Goal: Information Seeking & Learning: Understand process/instructions

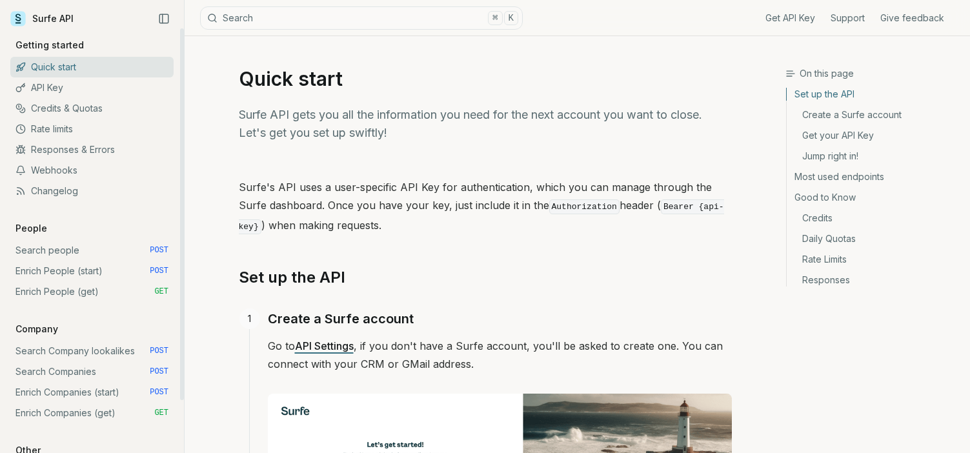
click at [62, 83] on link "API Key" at bounding box center [91, 87] width 163 height 21
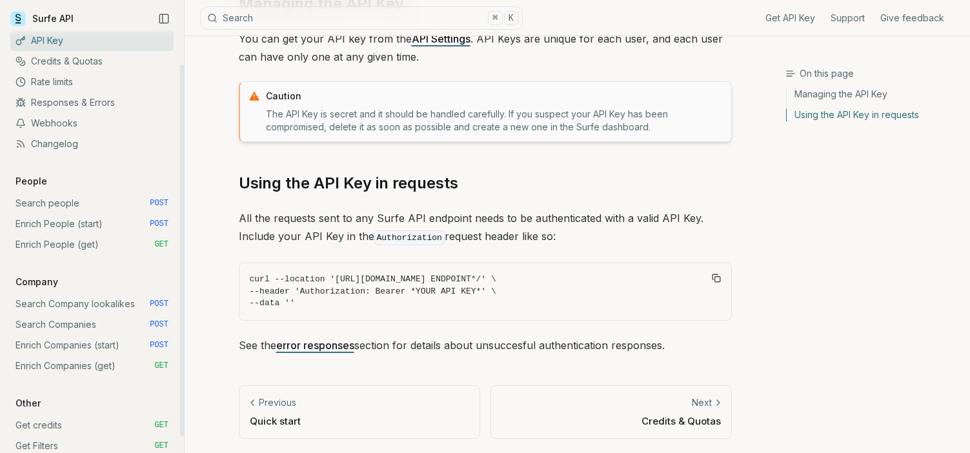
scroll to position [61, 0]
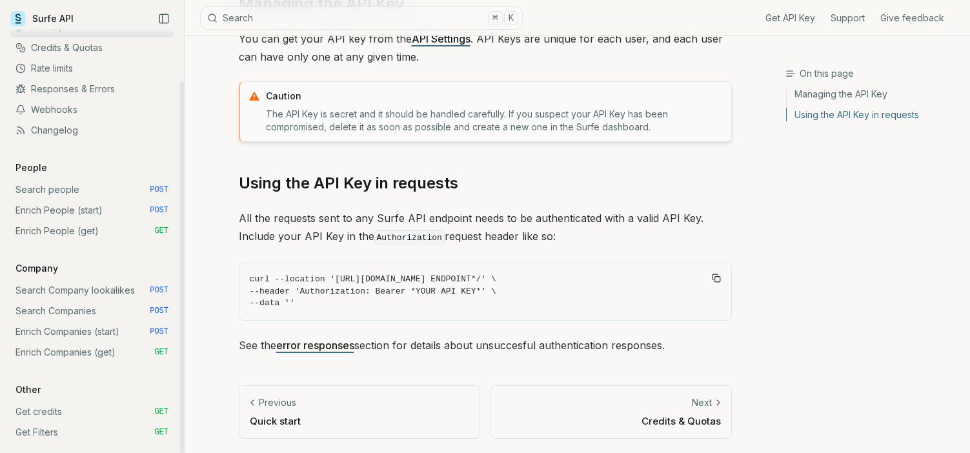
click at [68, 200] on link "Enrich People (start) POST" at bounding box center [91, 210] width 163 height 21
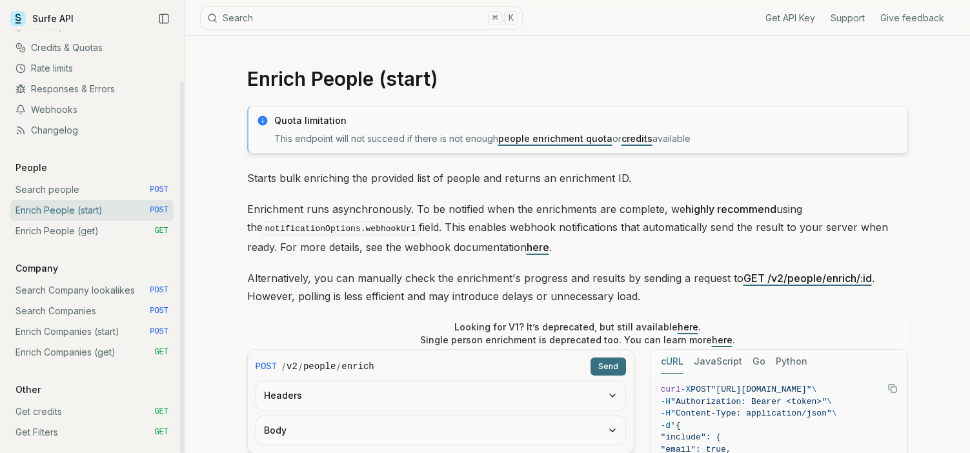
click at [65, 194] on link "Search people POST" at bounding box center [91, 189] width 163 height 21
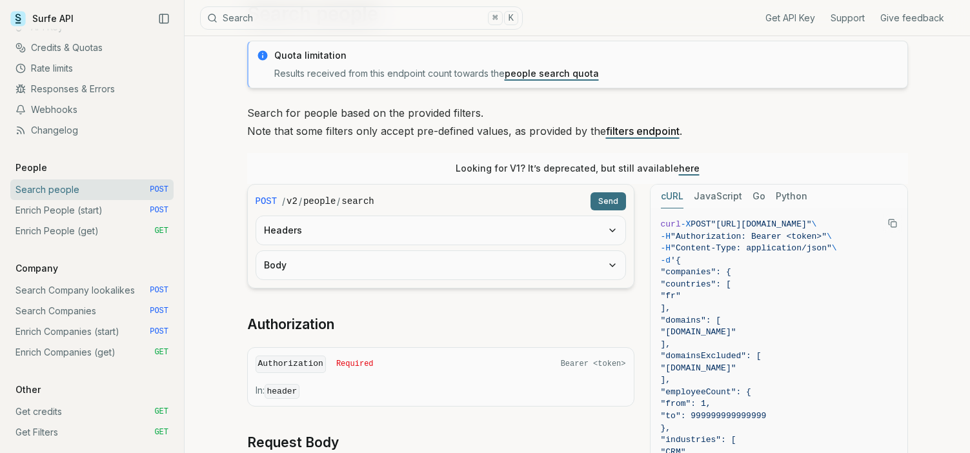
scroll to position [72, 0]
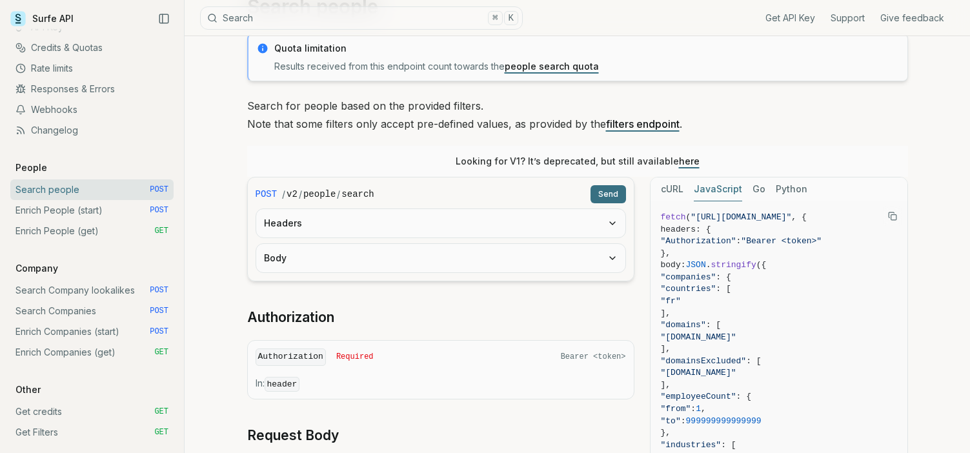
click at [710, 189] on button "JavaScript" at bounding box center [718, 190] width 48 height 24
click at [760, 185] on button "Go" at bounding box center [759, 190] width 13 height 24
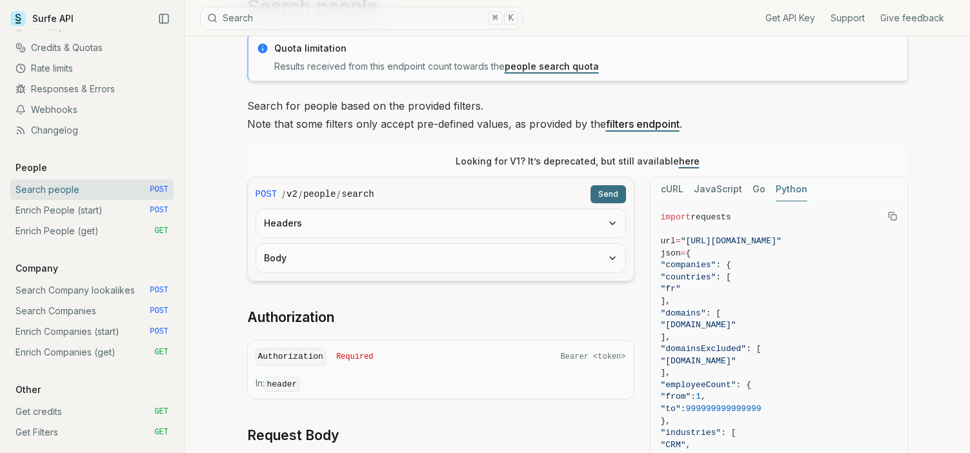
click at [785, 193] on button "Python" at bounding box center [792, 190] width 32 height 24
click at [668, 190] on button "cURL" at bounding box center [672, 190] width 23 height 24
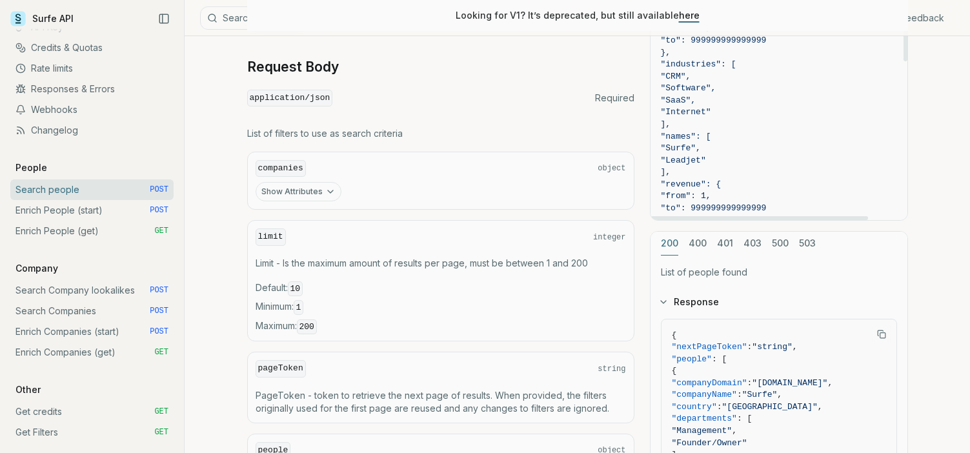
scroll to position [443, 0]
click at [66, 207] on link "Enrich People (start) POST" at bounding box center [91, 210] width 163 height 21
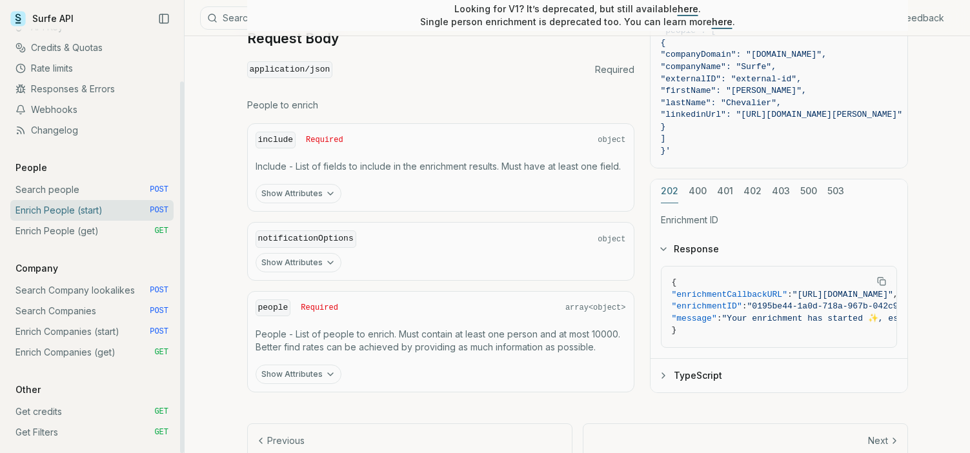
scroll to position [607, 0]
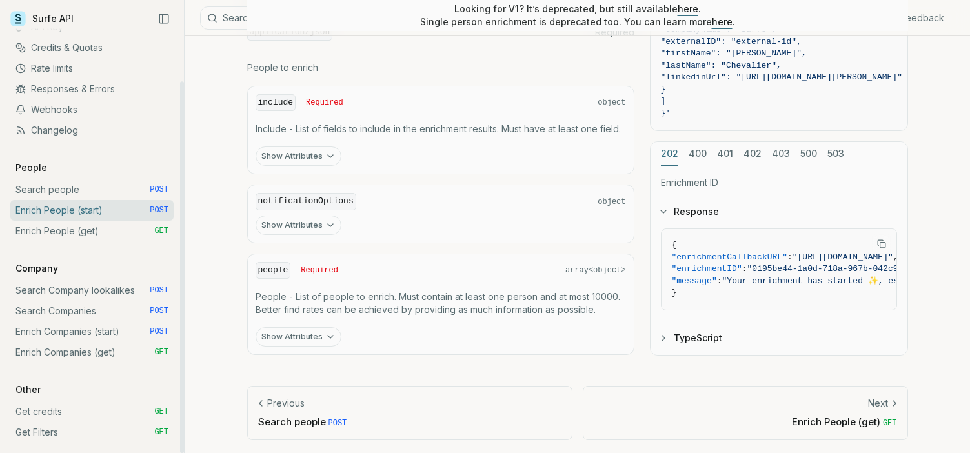
click at [87, 234] on link "Enrich People (get) GET" at bounding box center [91, 231] width 163 height 21
